Goal: Information Seeking & Learning: Learn about a topic

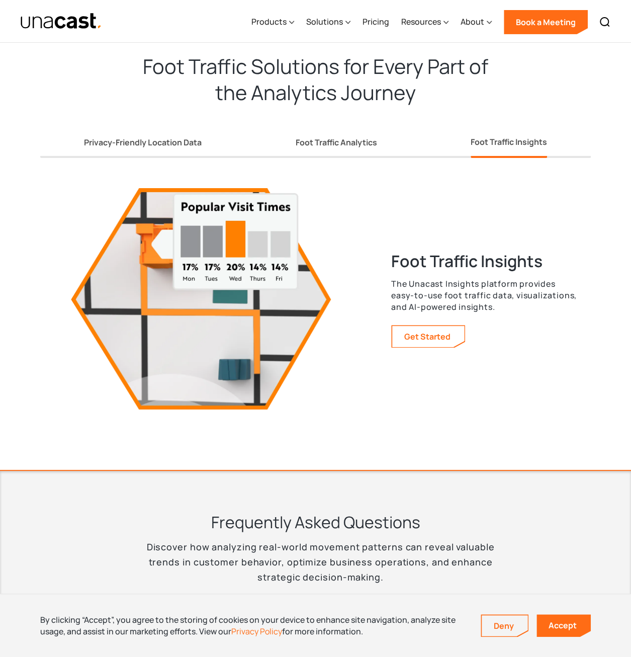
scroll to position [1608, 0]
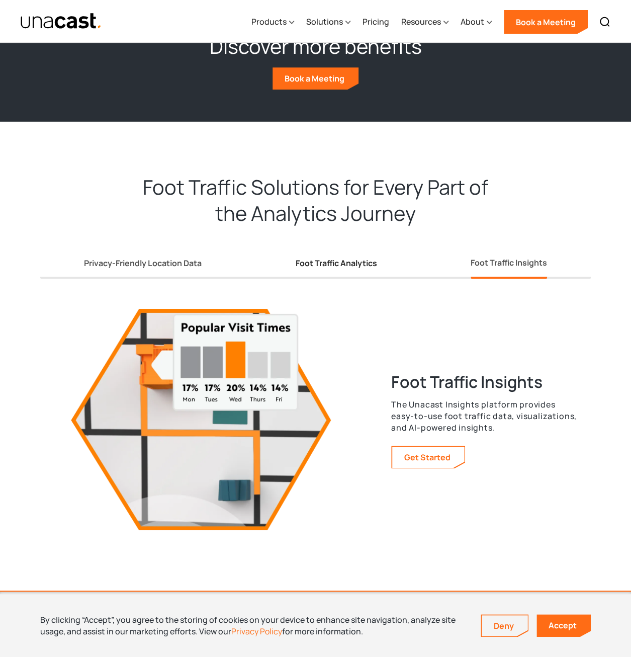
click at [331, 267] on div "Foot Traffic Analytics" at bounding box center [336, 263] width 82 height 11
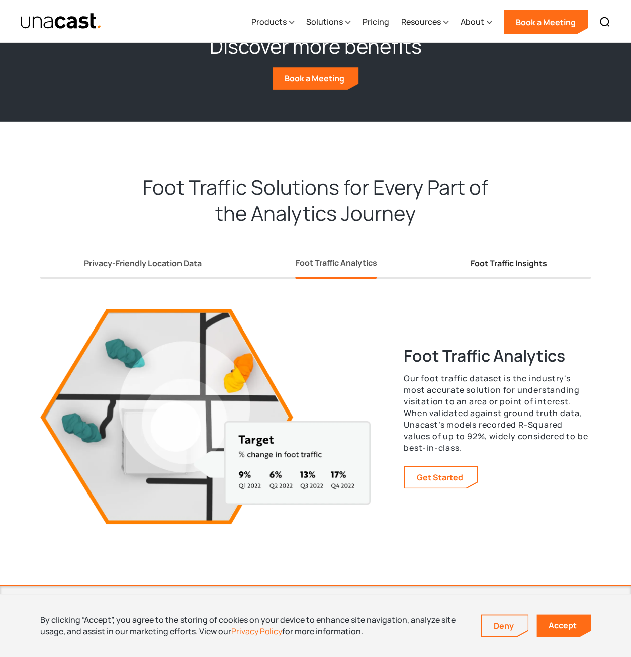
click at [495, 260] on div "Foot Traffic Insights" at bounding box center [509, 263] width 76 height 11
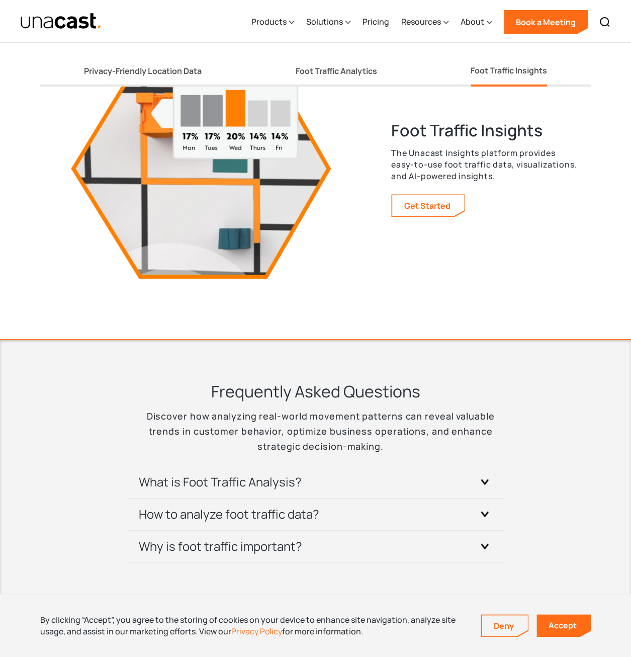
scroll to position [1960, 0]
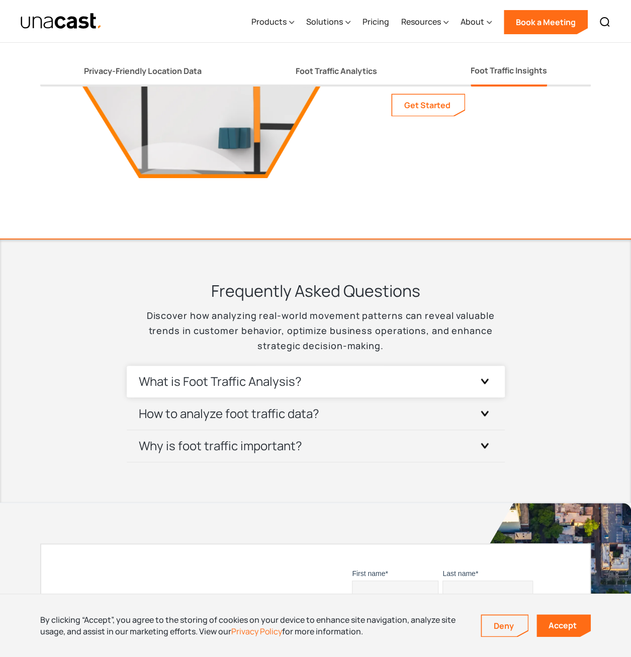
click at [296, 302] on h3 "What is Foot Traffic Analysis?" at bounding box center [220, 381] width 163 height 16
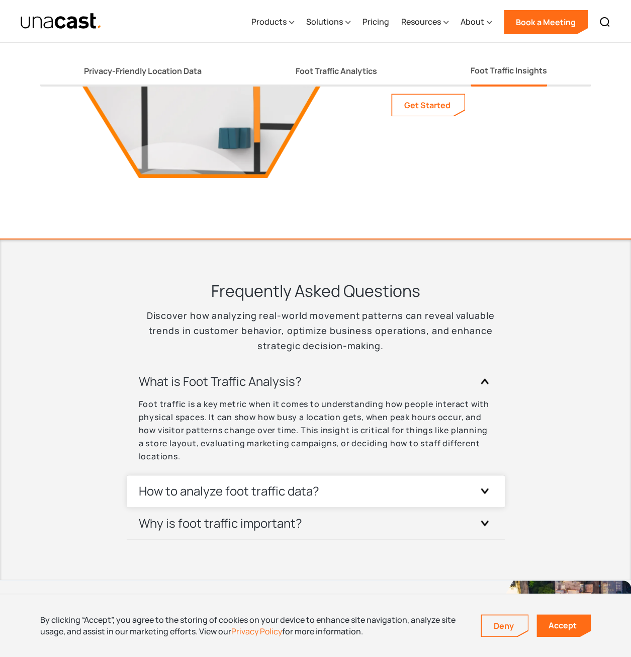
click at [307, 302] on div "How to analyze foot traffic data?" at bounding box center [316, 491] width 354 height 32
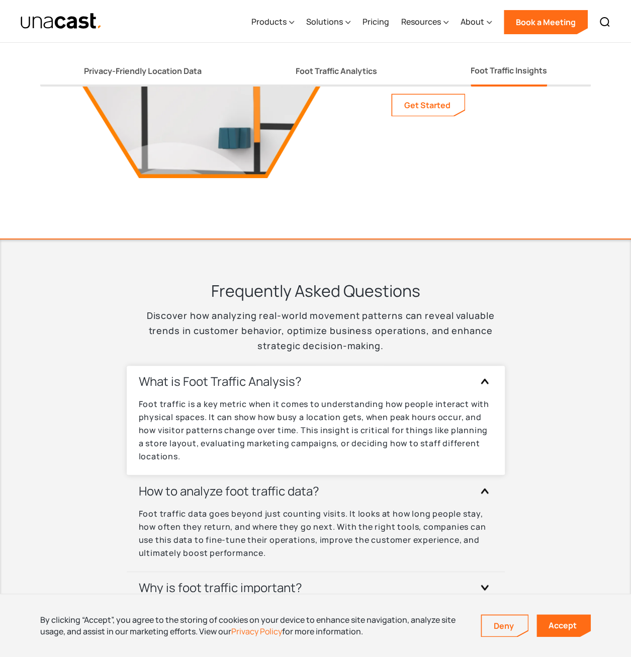
scroll to position [2060, 0]
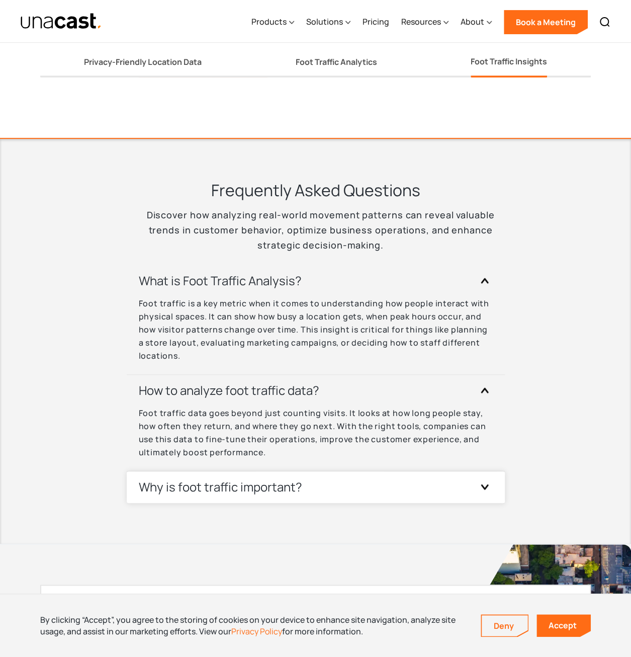
drag, startPoint x: 286, startPoint y: 490, endPoint x: 332, endPoint y: 413, distance: 89.8
click at [286, 302] on h3 "Why is foot traffic important?" at bounding box center [221, 487] width 164 height 16
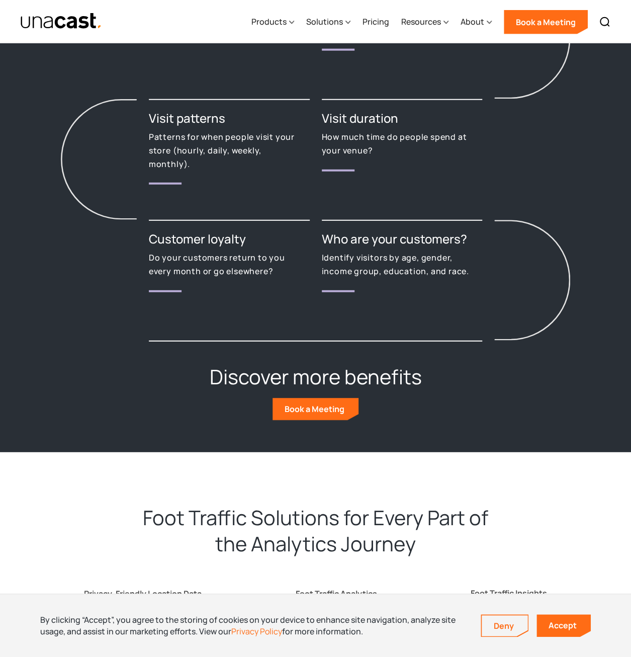
scroll to position [1478, 0]
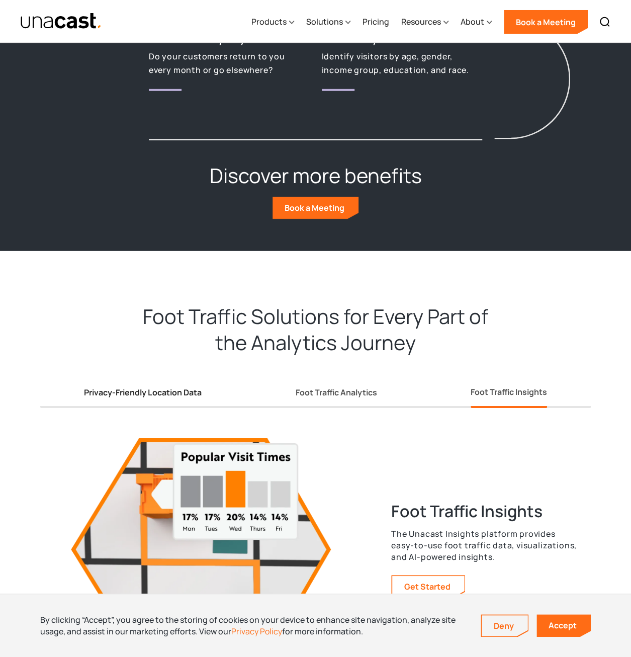
click at [144, 302] on div "Privacy-Friendly Location Data" at bounding box center [143, 392] width 118 height 11
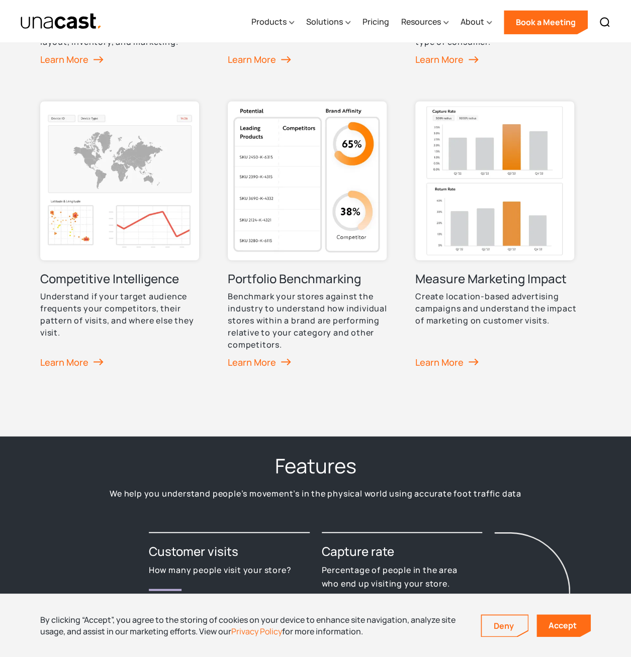
scroll to position [925, 0]
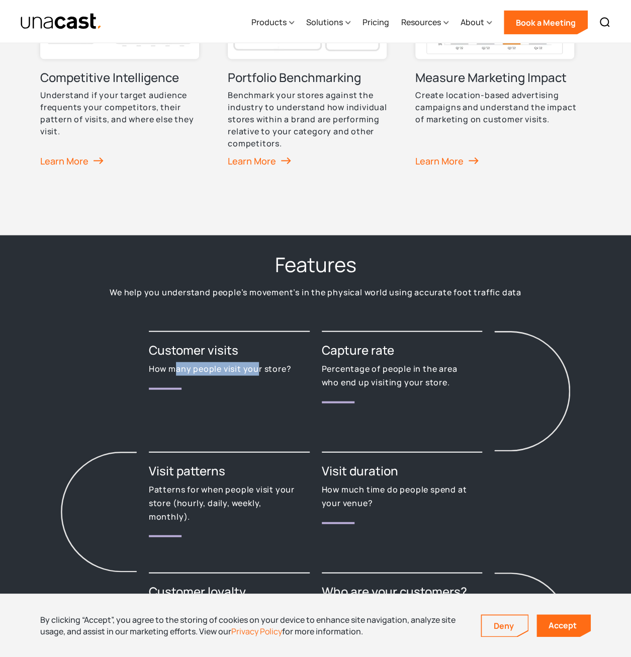
drag, startPoint x: 174, startPoint y: 367, endPoint x: 256, endPoint y: 365, distance: 82.0
click at [256, 302] on p "How many people visit your store?" at bounding box center [223, 369] width 149 height 14
click at [441, 302] on div "Capture rate Percentage of people in the area who end up visiting your store." at bounding box center [402, 391] width 161 height 121
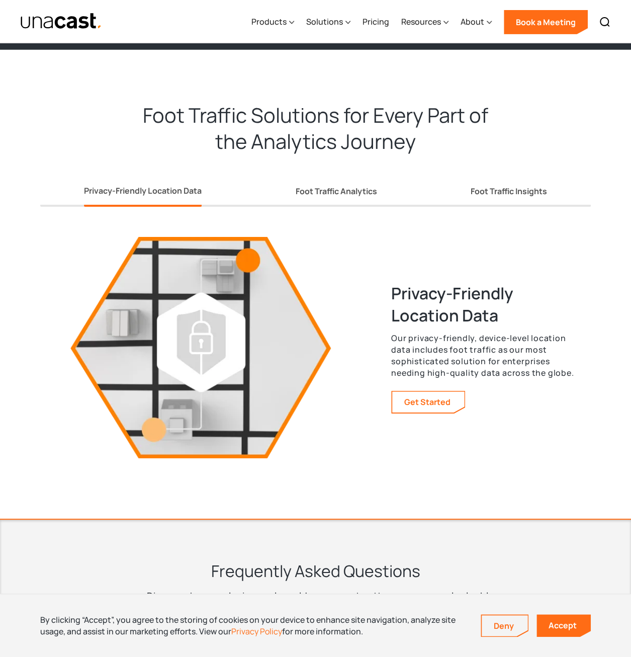
scroll to position [1327, 0]
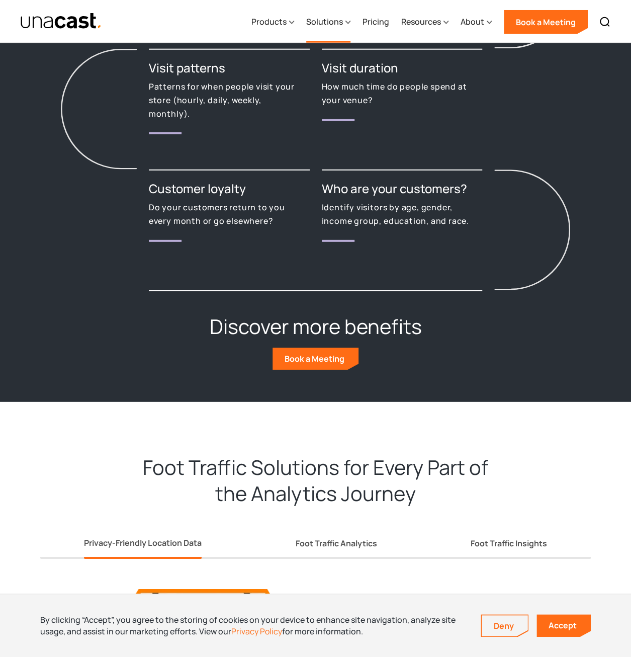
click at [347, 24] on icon at bounding box center [348, 22] width 5 height 11
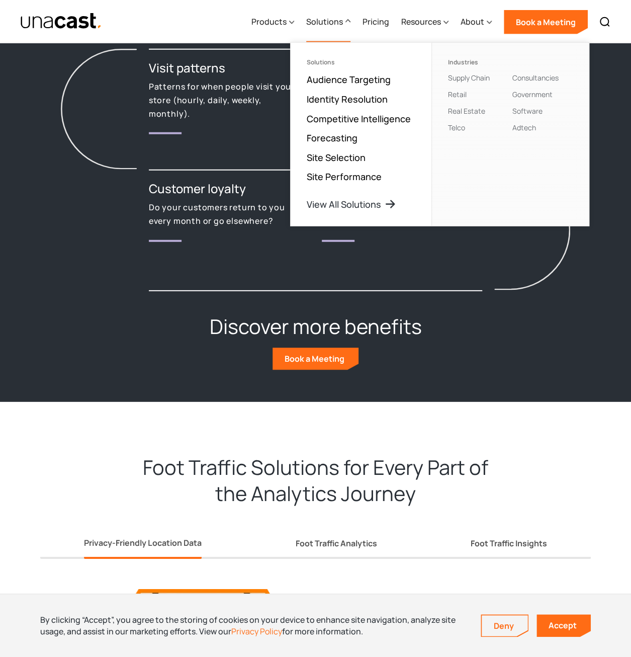
drag, startPoint x: 387, startPoint y: 490, endPoint x: 396, endPoint y: 485, distance: 10.1
click at [387, 302] on h2 "Foot Traffic Solutions for Every Part of the Analytics Journey" at bounding box center [316, 474] width 403 height 64
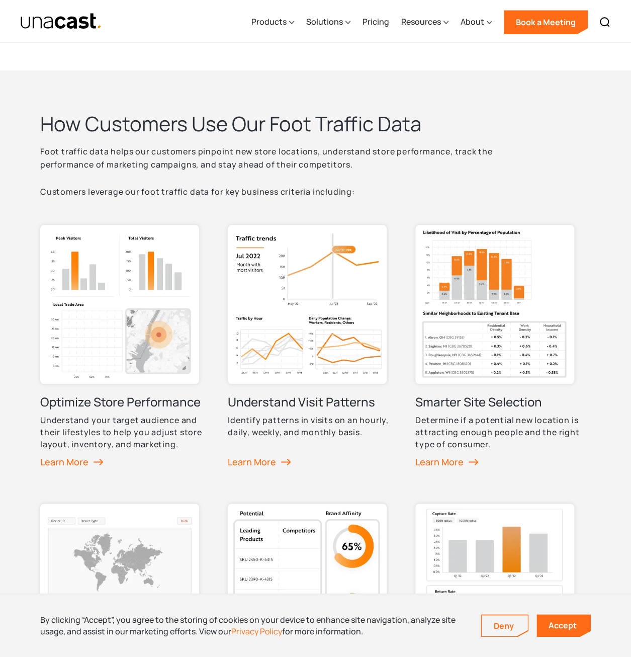
scroll to position [19, 0]
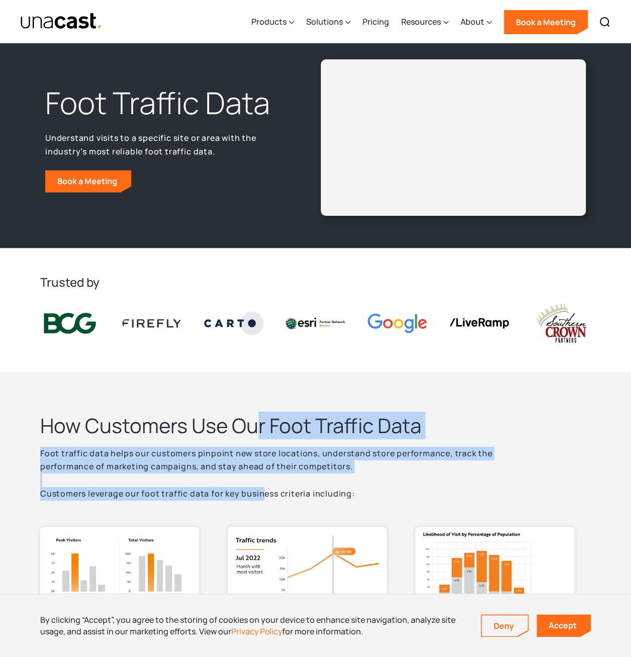
drag, startPoint x: 257, startPoint y: 422, endPoint x: 264, endPoint y: 491, distance: 69.3
click at [264, 302] on div "How Customers Use Our Foot Traffic Data Foot traffic data helps our customers p…" at bounding box center [291, 457] width 503 height 88
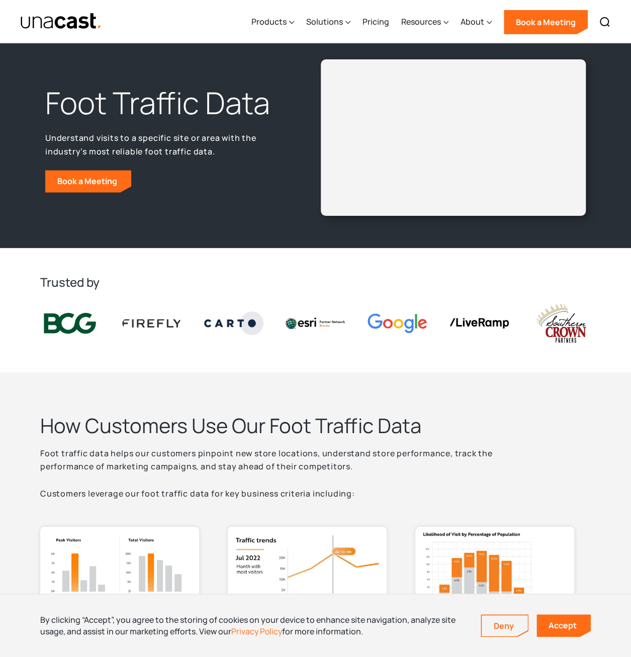
drag, startPoint x: 264, startPoint y: 491, endPoint x: 237, endPoint y: 424, distance: 71.9
click at [237, 302] on h2 "How Customers Use Our Foot Traffic Data" at bounding box center [291, 426] width 503 height 26
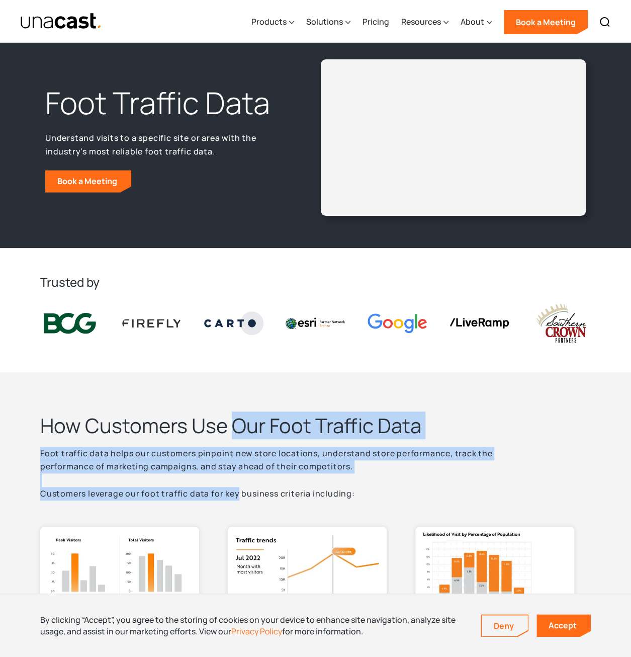
drag, startPoint x: 234, startPoint y: 424, endPoint x: 238, endPoint y: 495, distance: 70.5
click at [238, 302] on div "How Customers Use Our Foot Traffic Data Foot traffic data helps our customers p…" at bounding box center [291, 457] width 503 height 88
drag, startPoint x: 238, startPoint y: 495, endPoint x: 226, endPoint y: 445, distance: 50.6
click at [226, 302] on div "How Customers Use Our Foot Traffic Data Foot traffic data helps our customers p…" at bounding box center [291, 457] width 503 height 88
click at [234, 302] on h2 "How Customers Use Our Foot Traffic Data" at bounding box center [291, 426] width 503 height 26
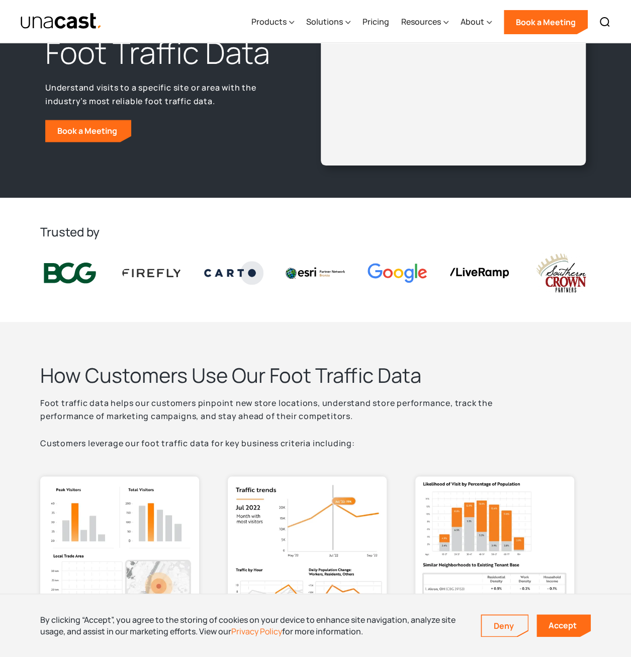
scroll to position [0, 0]
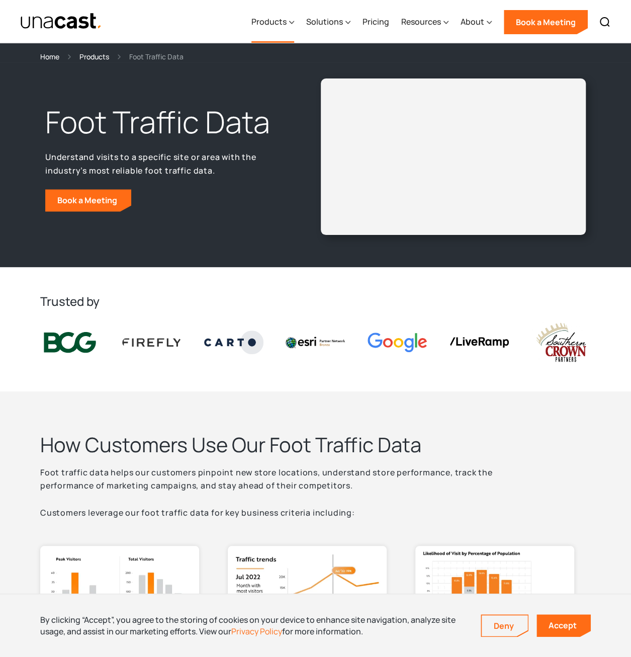
click at [294, 25] on icon at bounding box center [291, 22] width 5 height 11
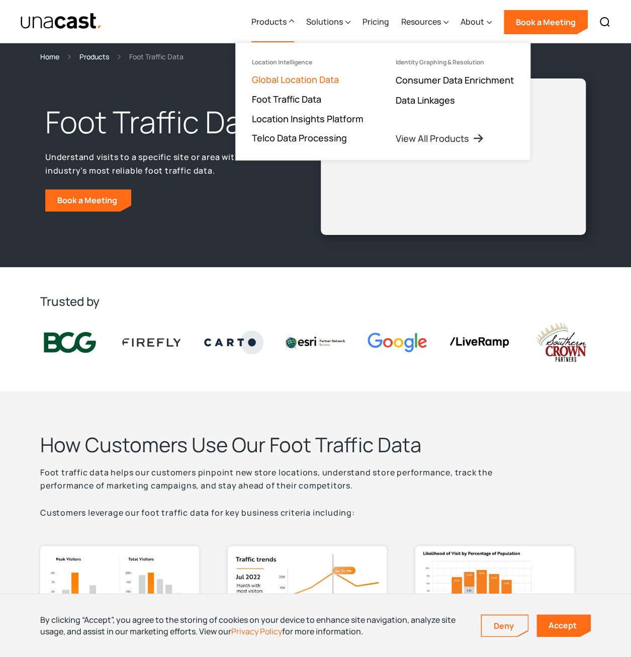
click at [322, 80] on link "Global Location Data" at bounding box center [295, 79] width 87 height 12
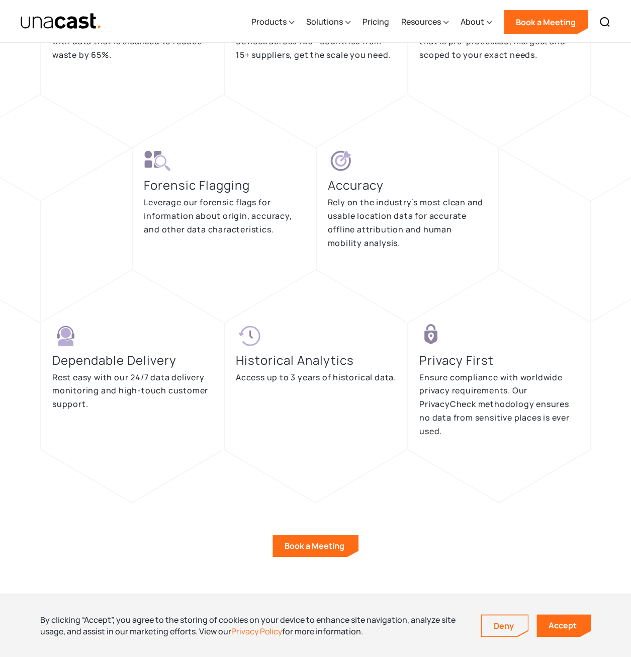
scroll to position [1811, 0]
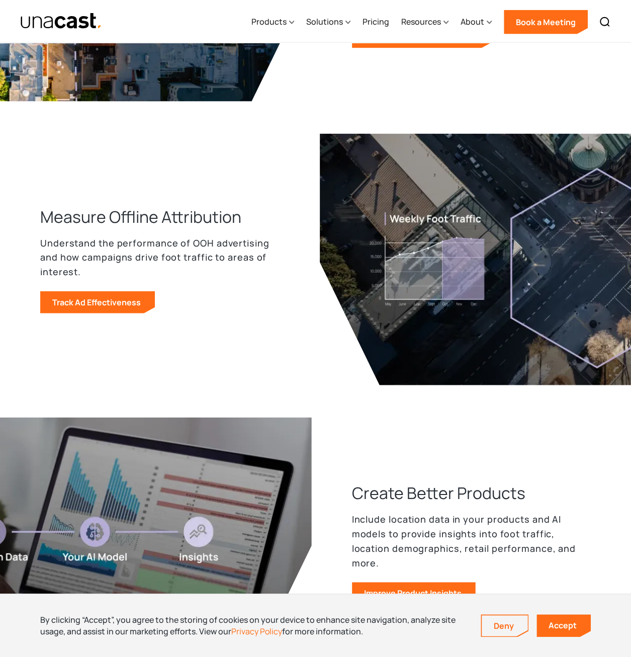
scroll to position [956, 0]
